Goal: Find specific page/section: Find specific page/section

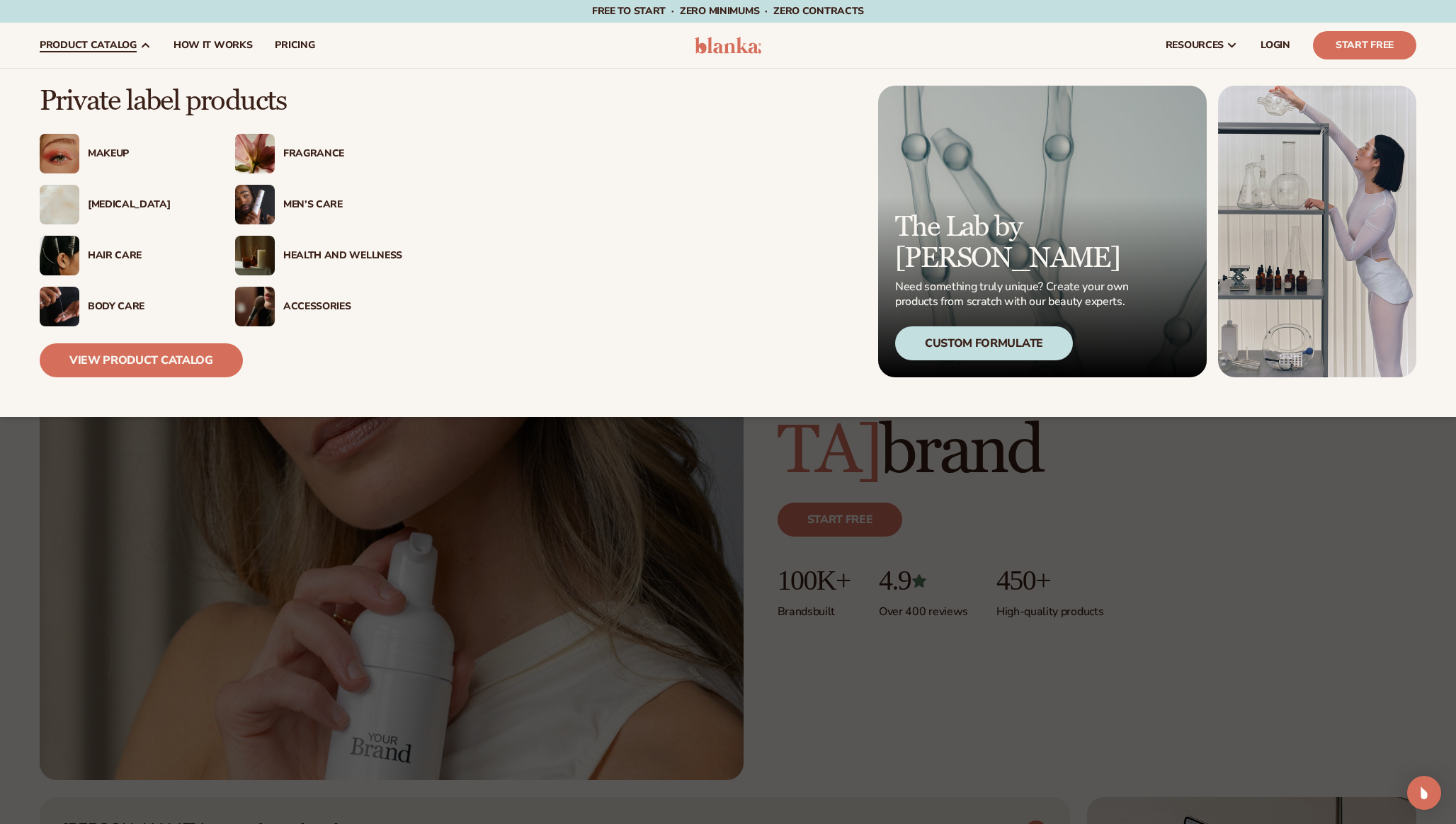
click at [974, 357] on div "Custom Formulate" at bounding box center [984, 343] width 178 height 34
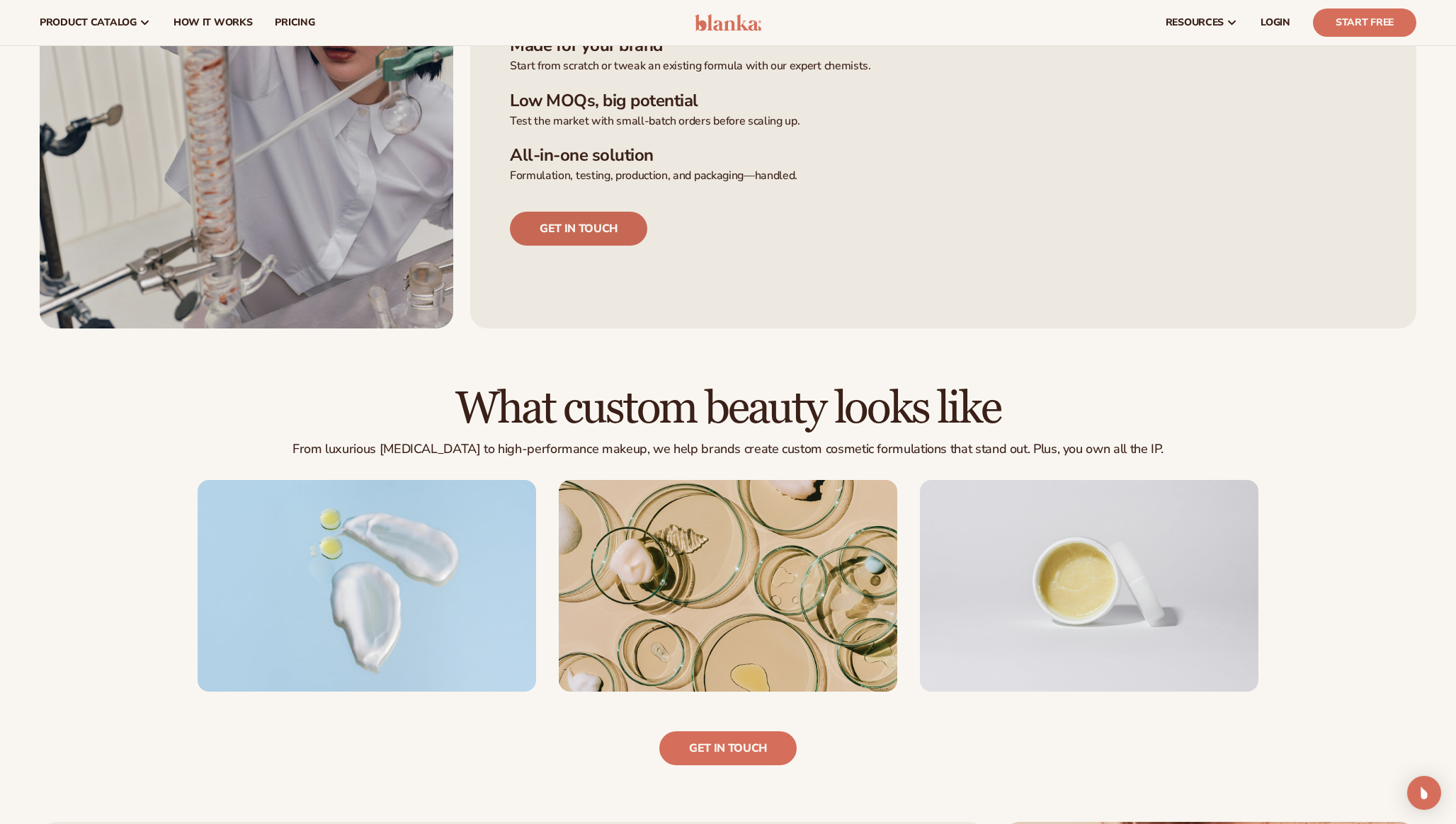
scroll to position [565, 0]
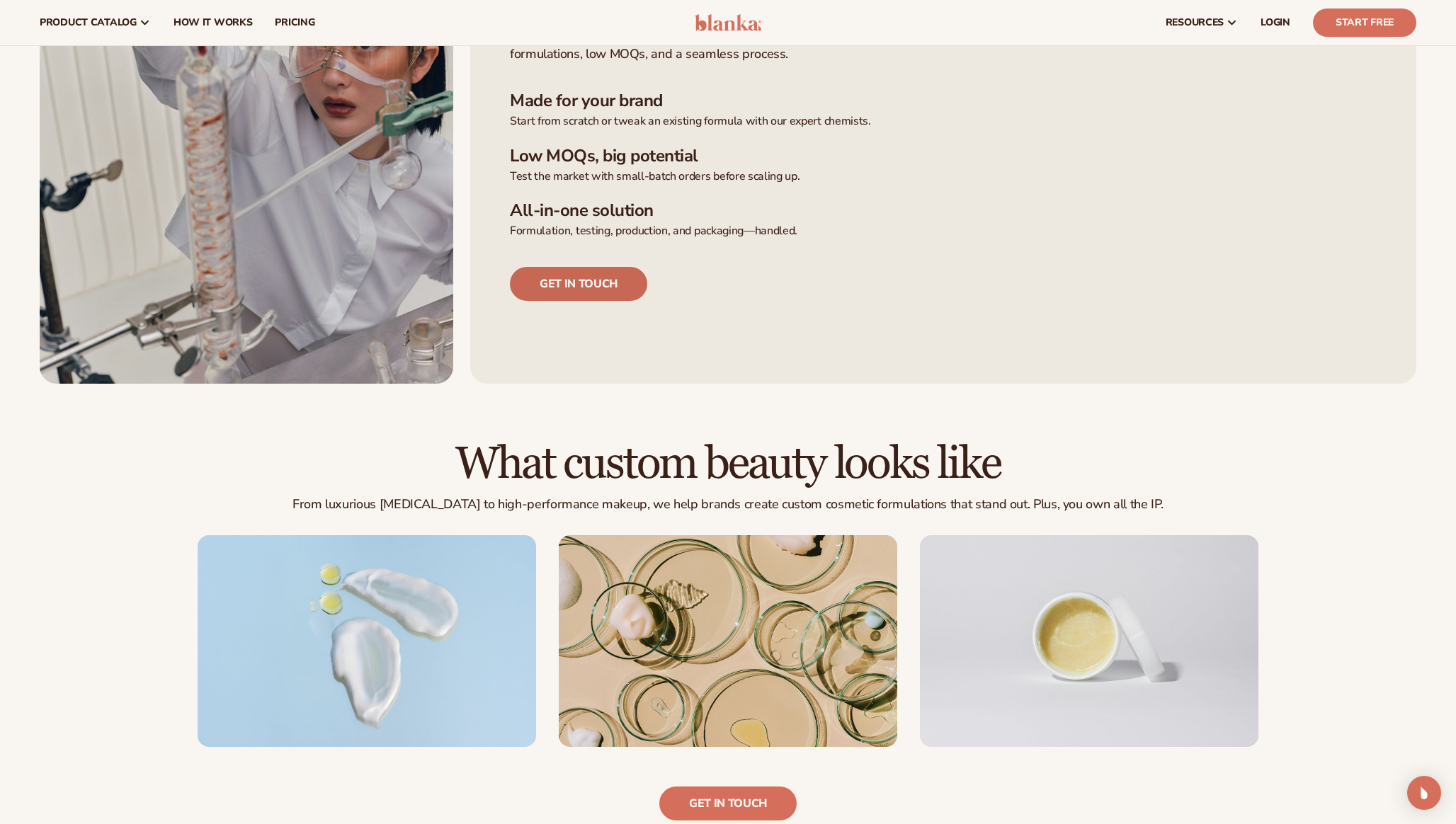
click at [602, 291] on link "Get in touch" at bounding box center [579, 284] width 138 height 34
